Goal: Information Seeking & Learning: Learn about a topic

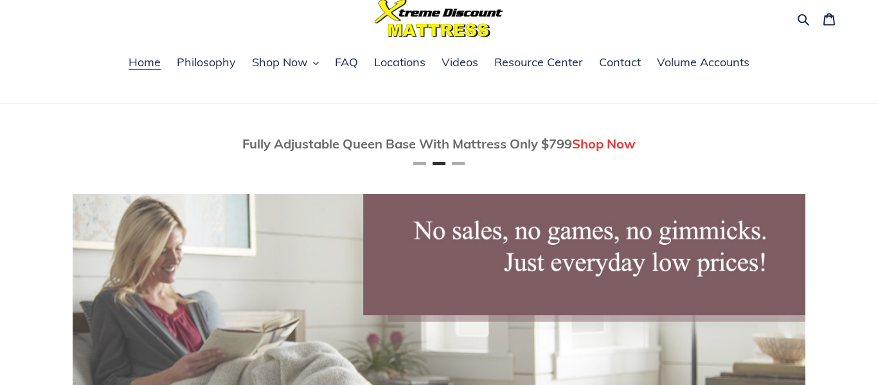
scroll to position [51, 0]
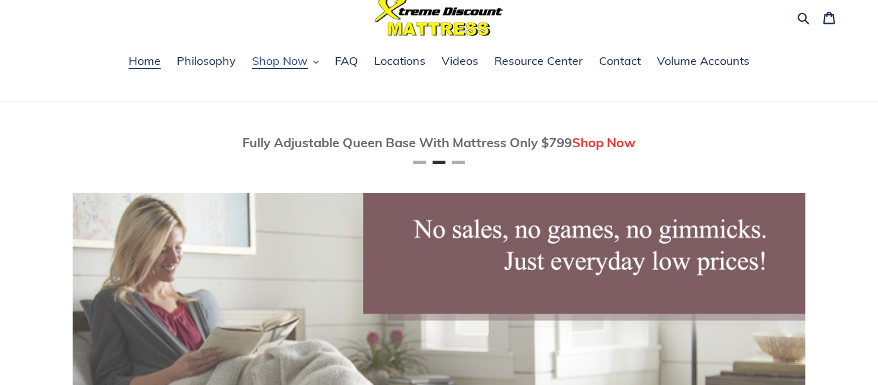
click at [283, 57] on span "Shop Now" at bounding box center [280, 60] width 56 height 15
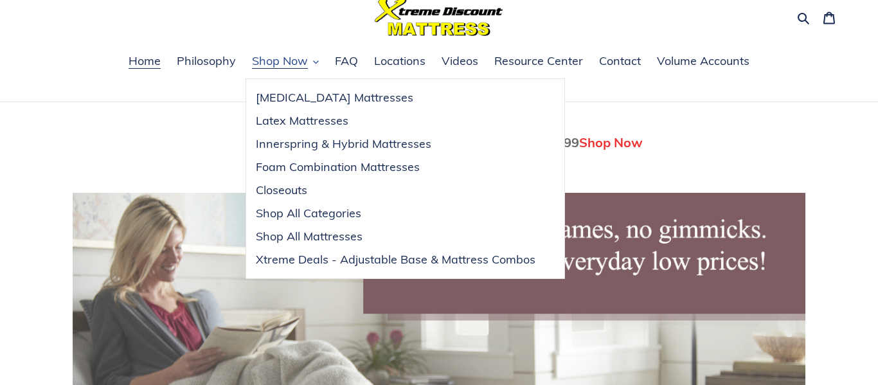
scroll to position [0, 733]
click at [356, 61] on span "FAQ" at bounding box center [346, 60] width 23 height 15
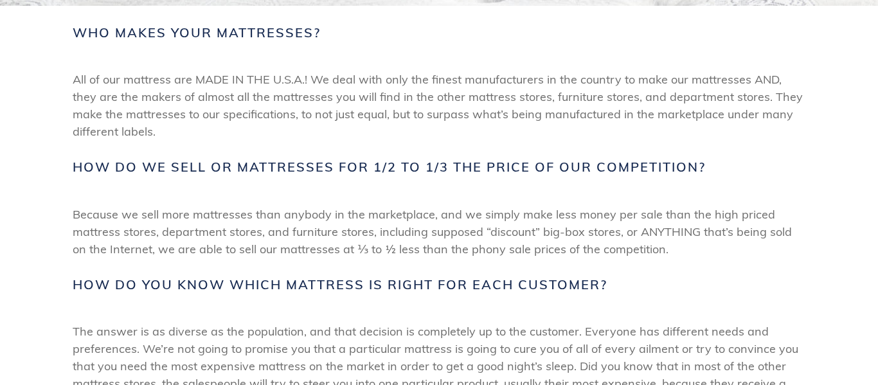
scroll to position [232, 0]
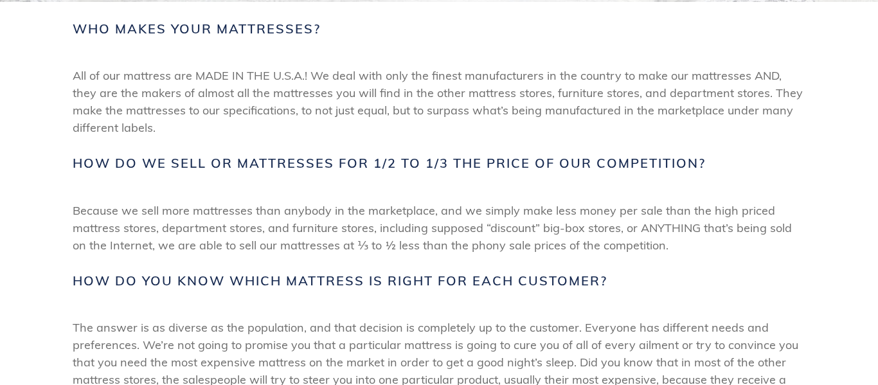
click at [335, 163] on span "How do we sell or mattresses for 1/2 to 1/3 the price of our competition?" at bounding box center [389, 163] width 633 height 15
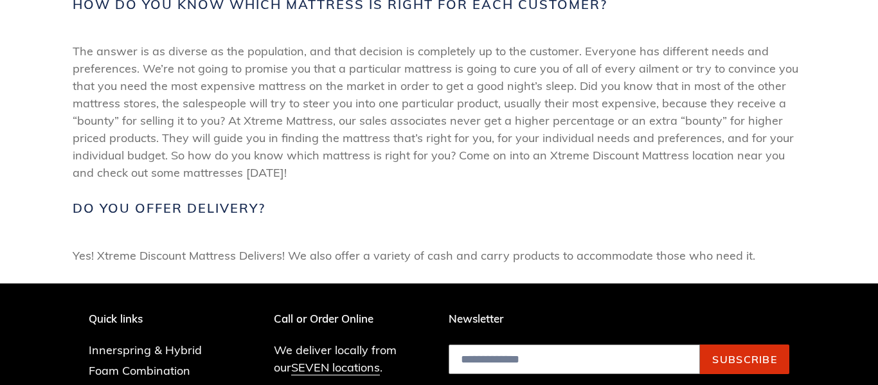
scroll to position [526, 0]
